Goal: Information Seeking & Learning: Learn about a topic

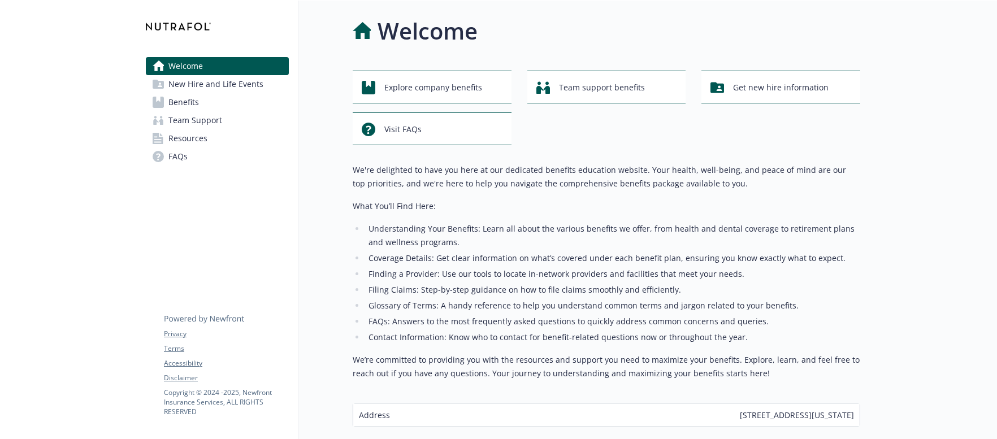
click at [216, 98] on link "Benefits" at bounding box center [217, 102] width 143 height 18
